Goal: Task Accomplishment & Management: Manage account settings

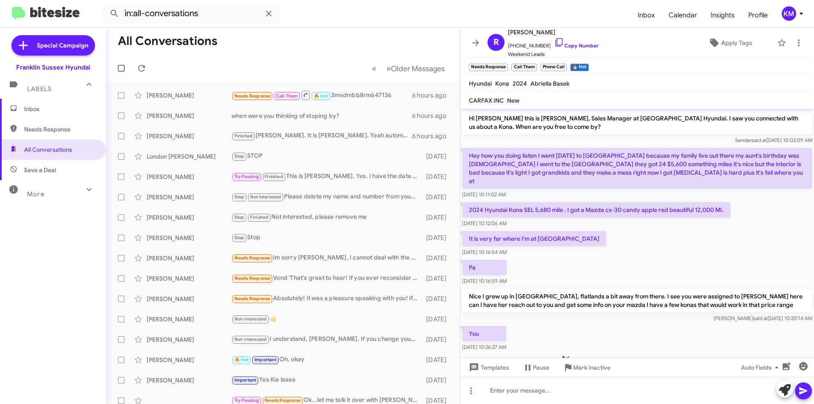
scroll to position [34, 0]
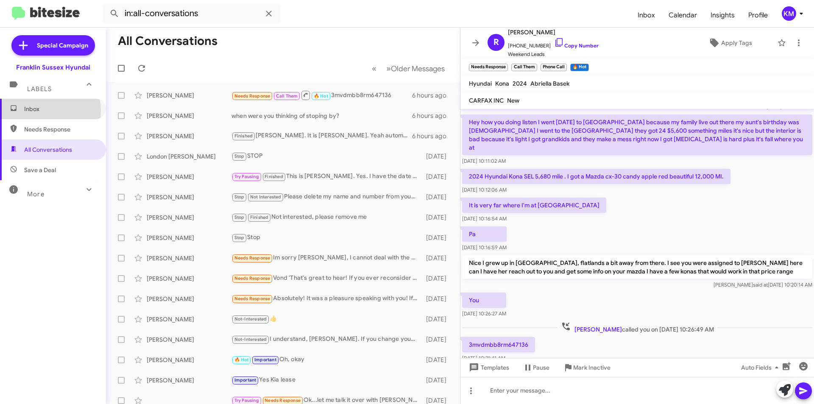
click at [39, 110] on span "Inbox" at bounding box center [60, 109] width 72 height 8
